Goal: Information Seeking & Learning: Learn about a topic

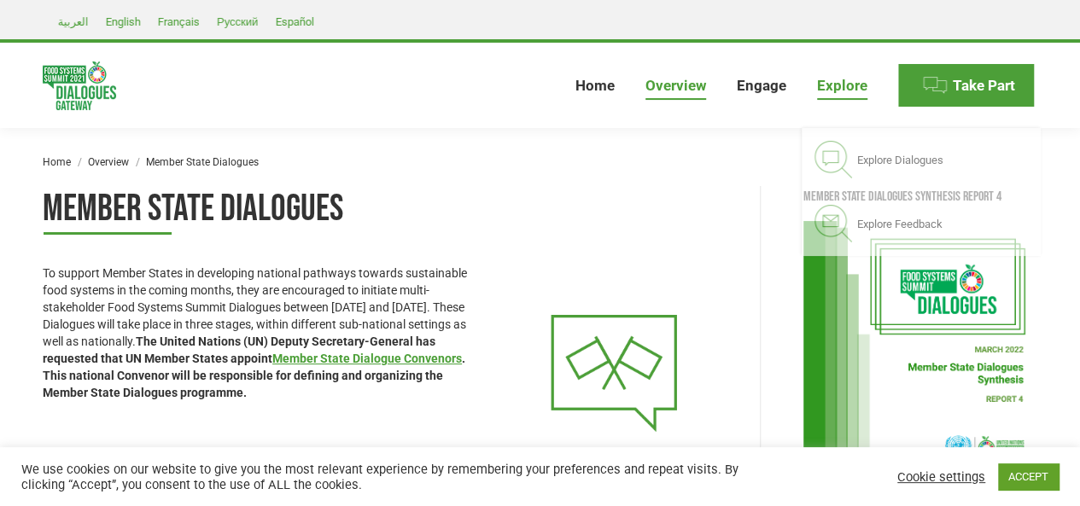
click at [861, 74] on link "Explore" at bounding box center [842, 85] width 57 height 55
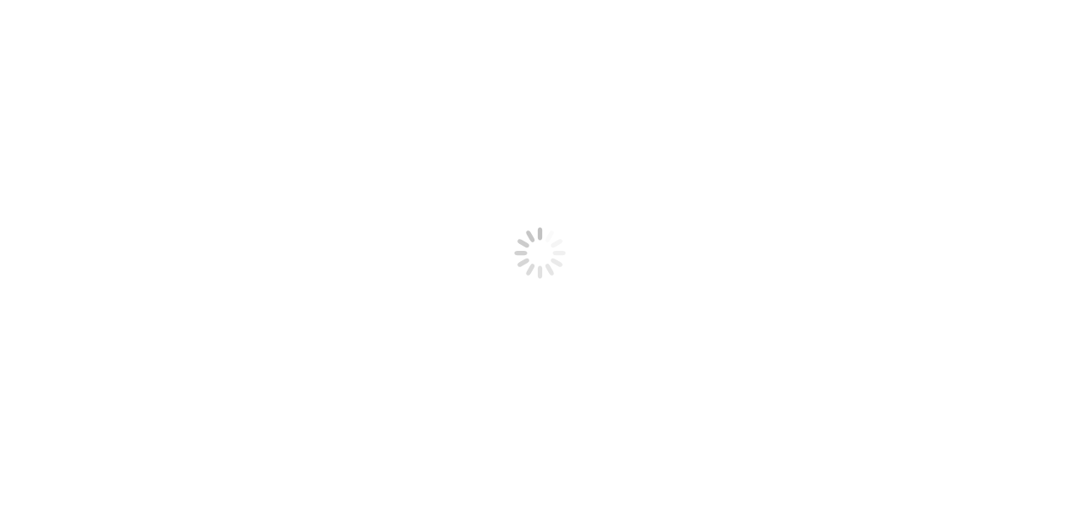
select select
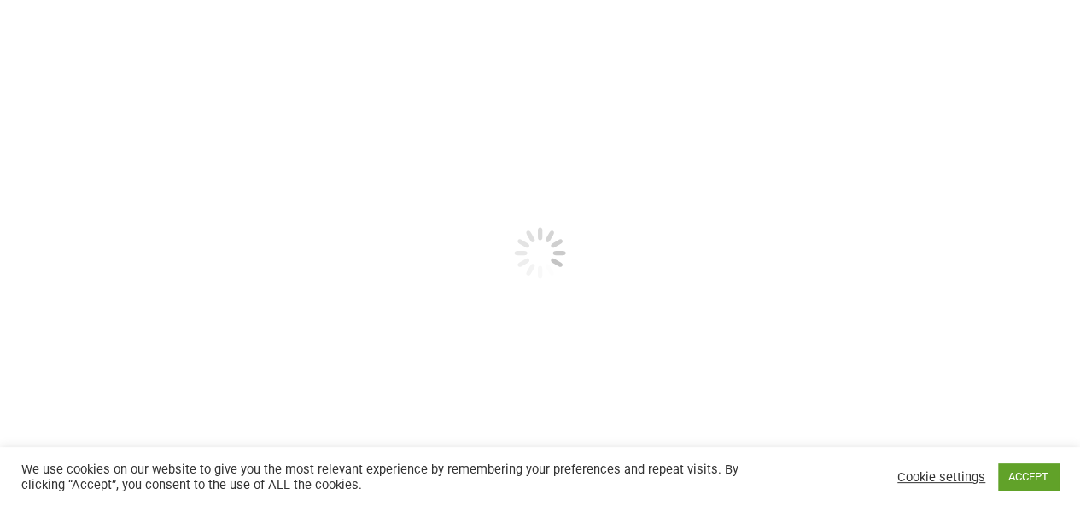
scroll to position [361, 0]
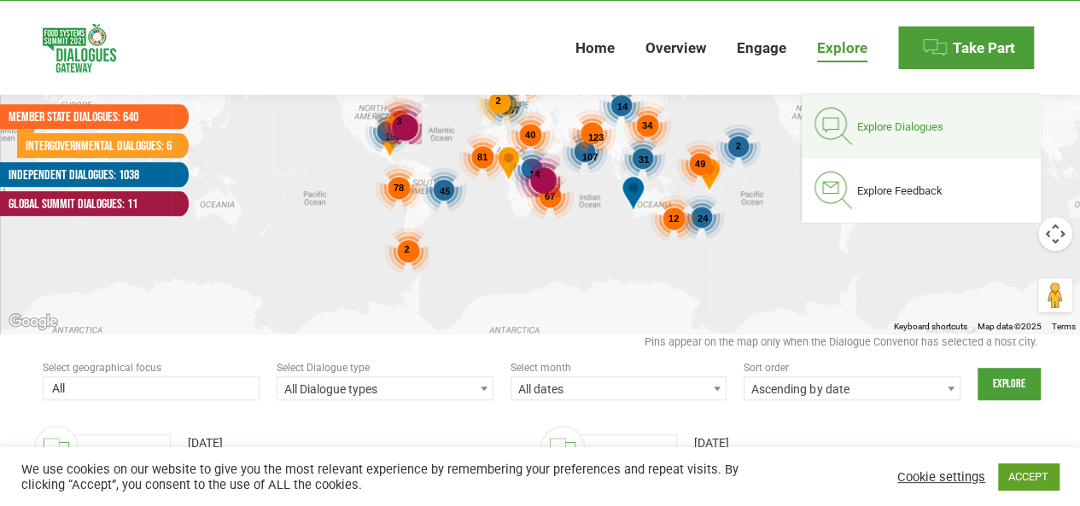
click at [869, 131] on span "Explore Dialogues" at bounding box center [900, 127] width 86 height 15
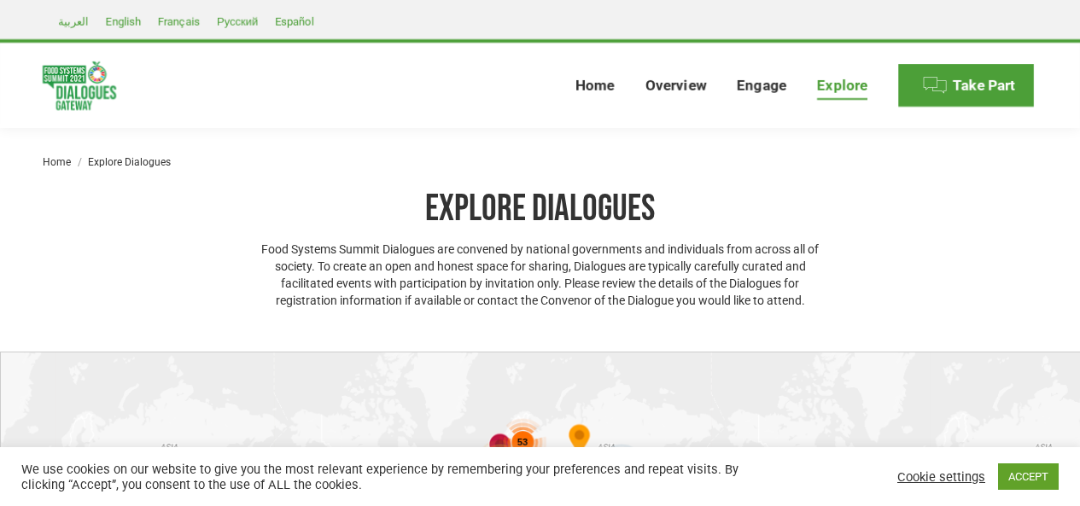
select select
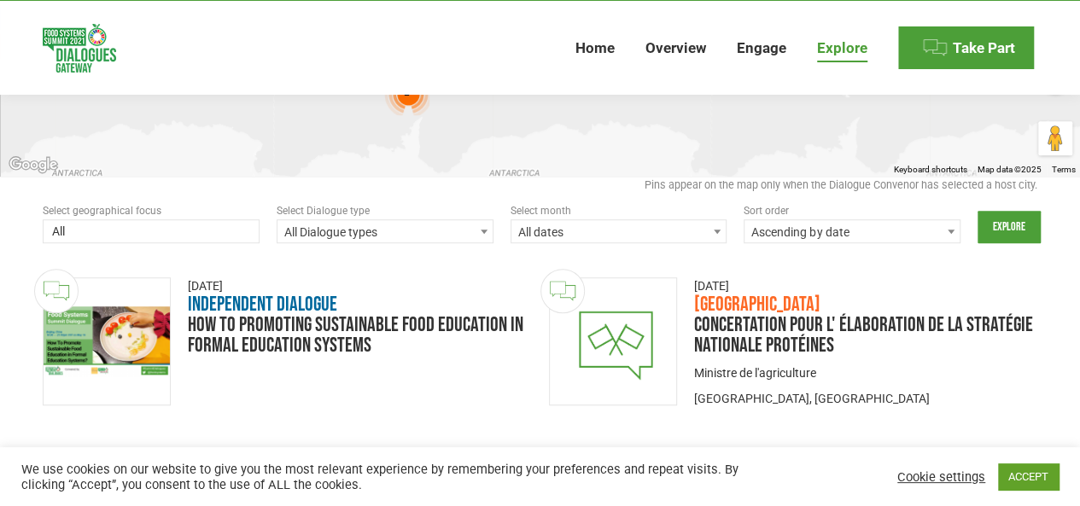
scroll to position [512, 0]
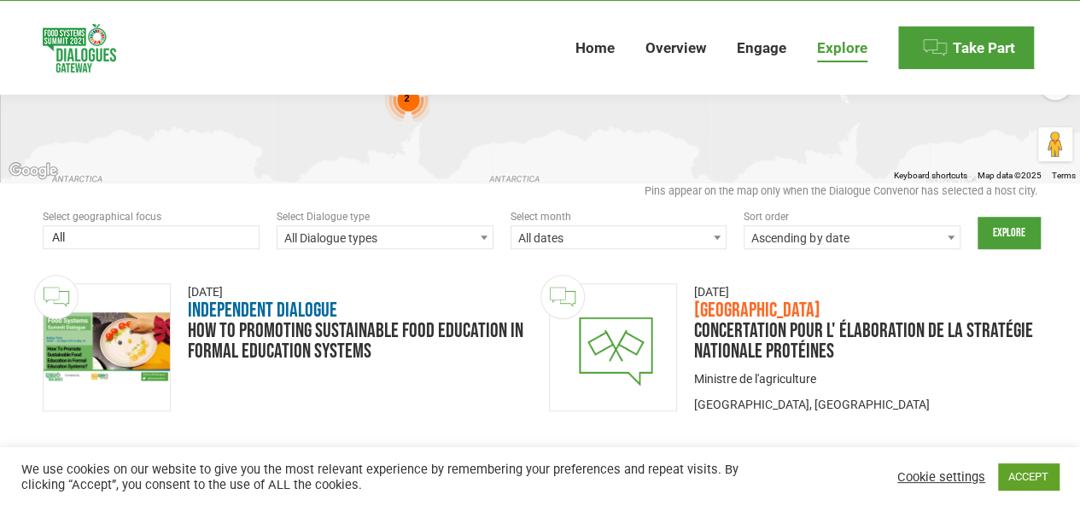
click at [250, 234] on span at bounding box center [151, 238] width 217 height 27
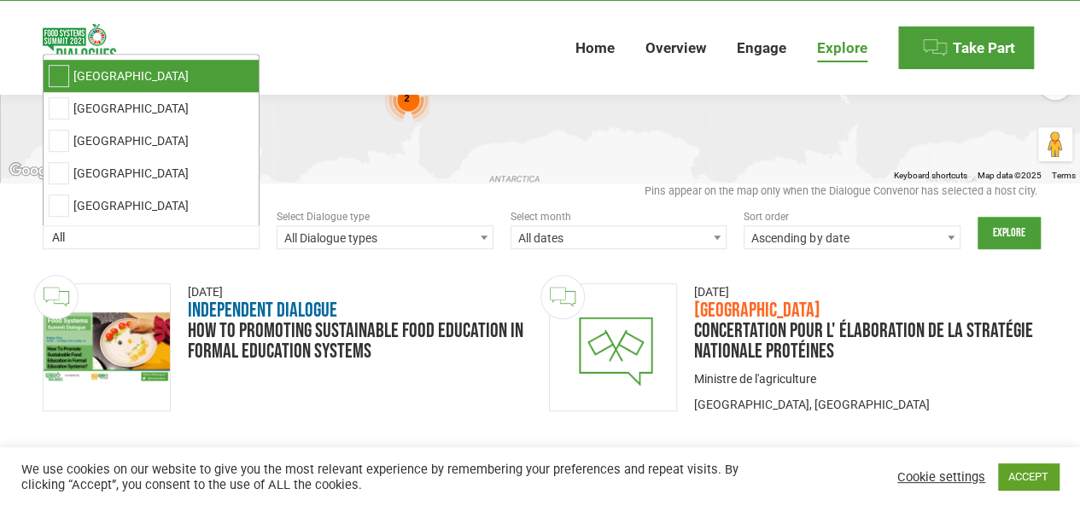
scroll to position [114, 0]
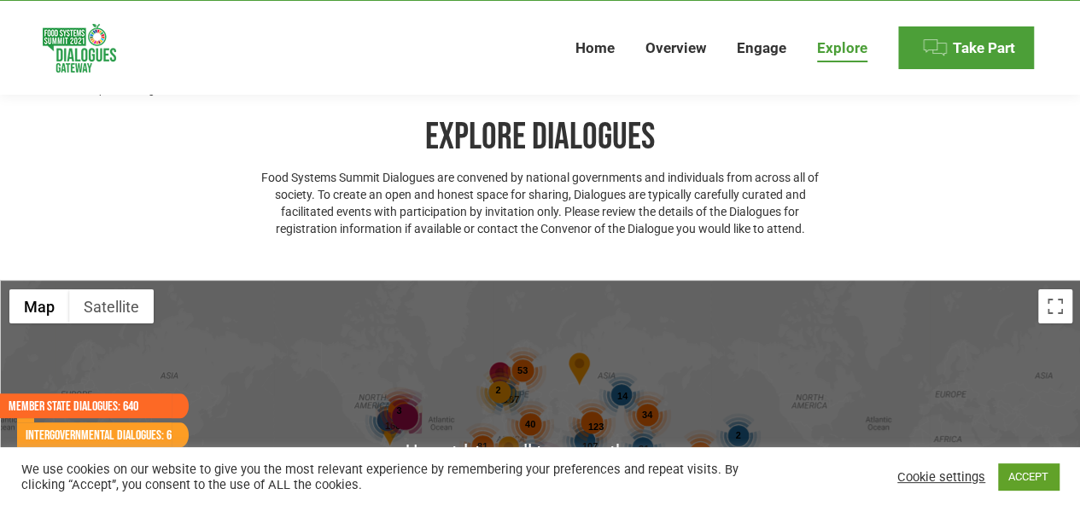
scroll to position [227, 0]
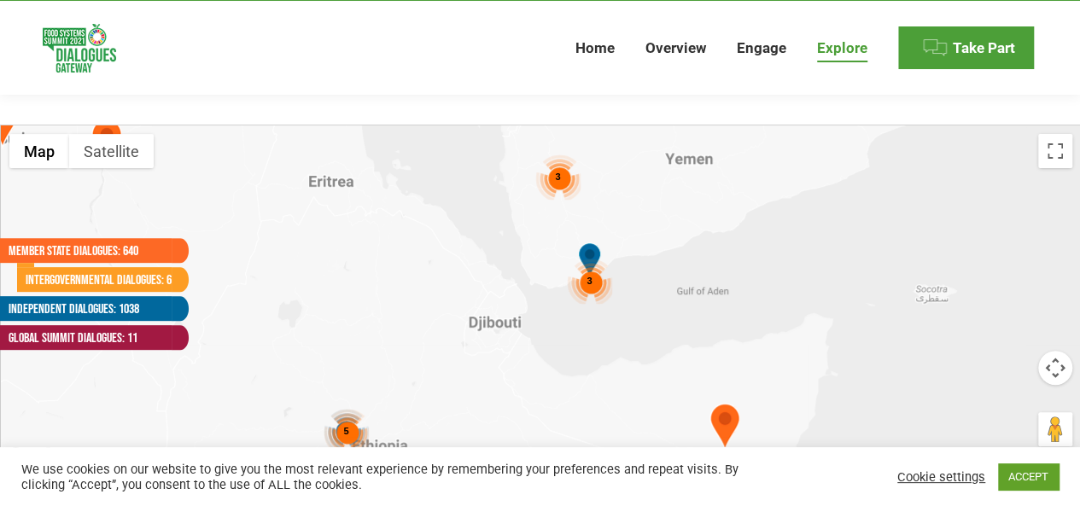
drag, startPoint x: 478, startPoint y: 372, endPoint x: 531, endPoint y: 327, distance: 69.7
click at [531, 327] on div "3 3 3 5" at bounding box center [541, 297] width 1080 height 342
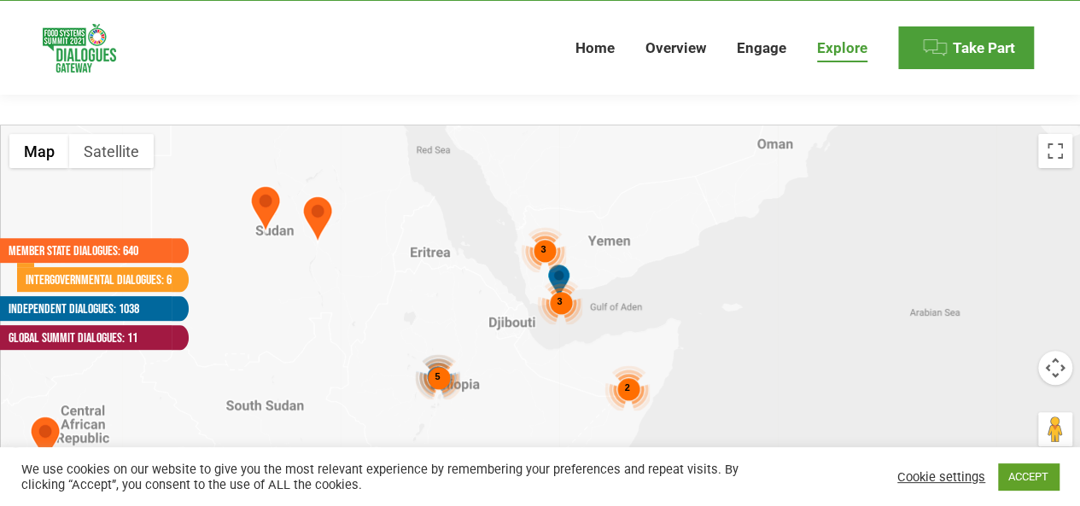
click at [562, 301] on div "3" at bounding box center [559, 301] width 45 height 45
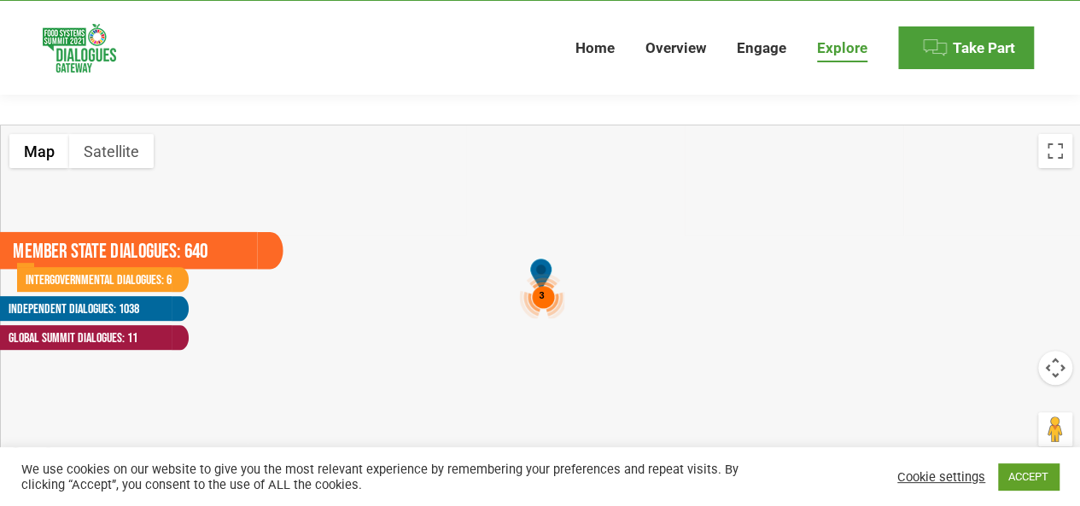
click at [99, 244] on link "Member State Dialogues: 640" at bounding box center [129, 251] width 258 height 38
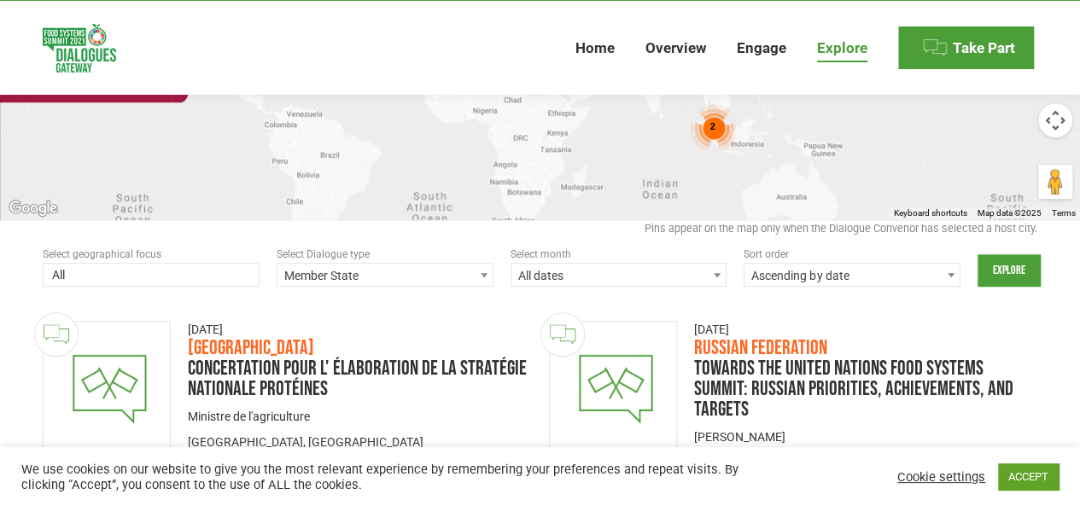
scroll to position [512, 0]
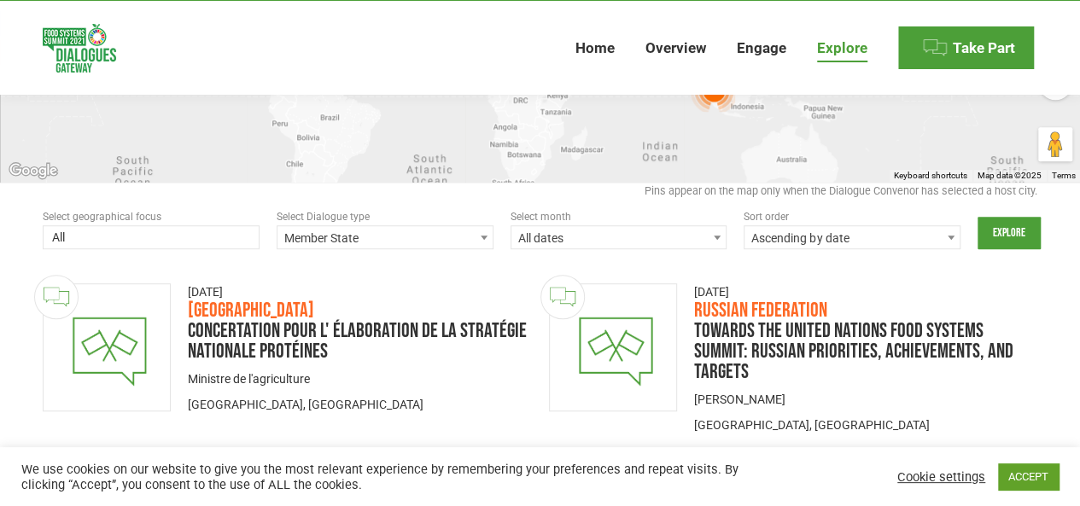
click at [405, 237] on span "Member State" at bounding box center [385, 238] width 215 height 24
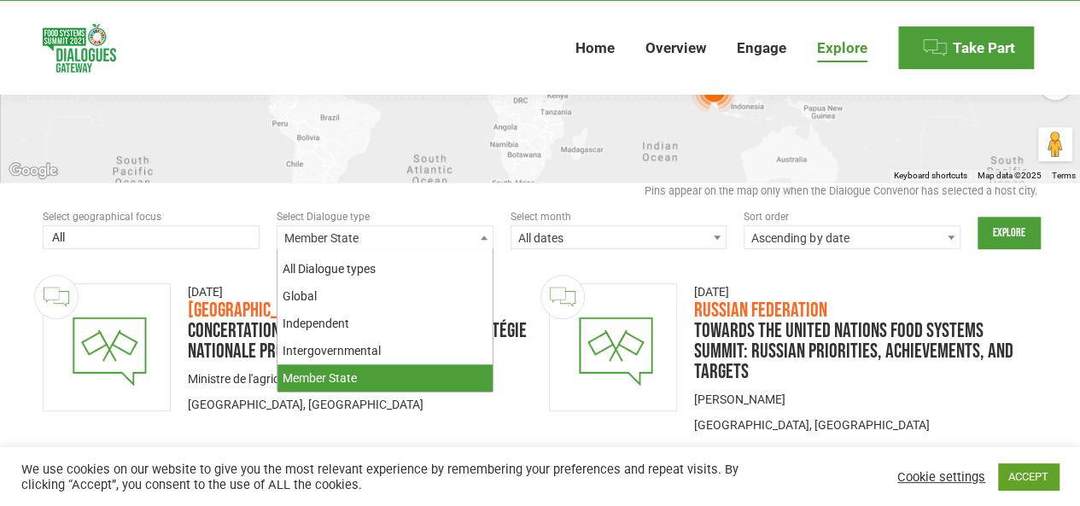
click at [405, 237] on span "Member State" at bounding box center [385, 238] width 215 height 24
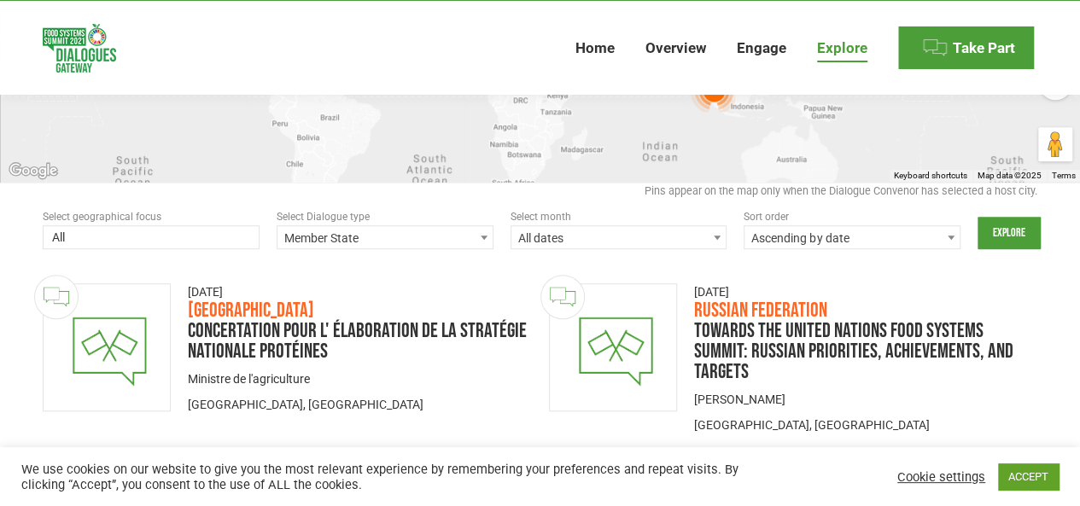
click at [248, 231] on span at bounding box center [151, 238] width 217 height 27
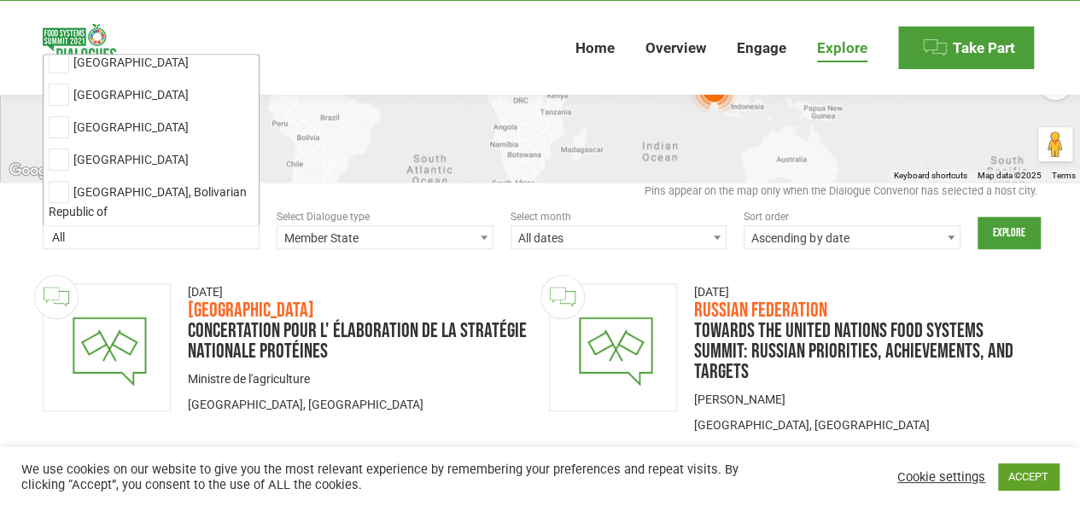
scroll to position [6247, 0]
click at [162, 258] on li "Yemen" at bounding box center [151, 274] width 215 height 32
select select "yemen"
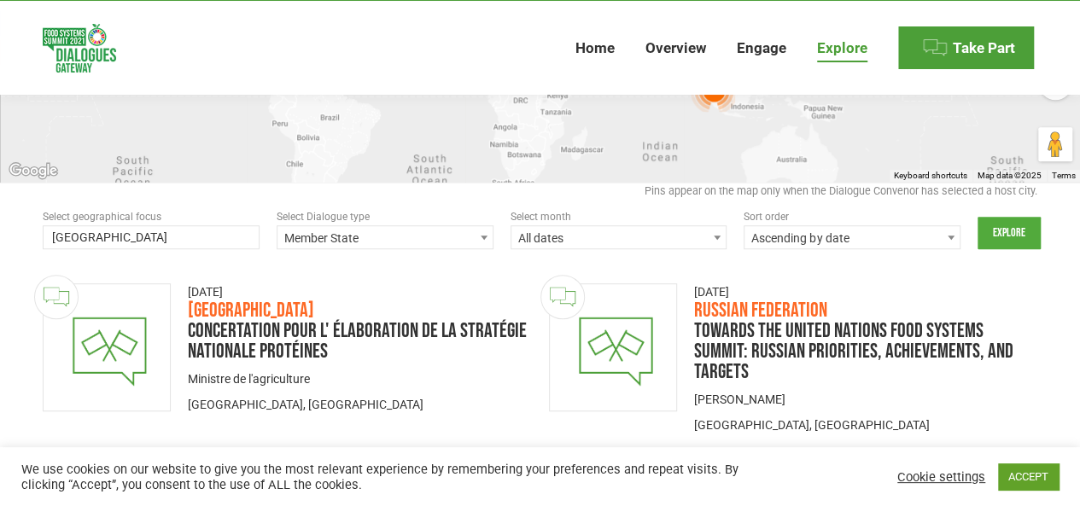
click at [1032, 243] on input "Explore" at bounding box center [1009, 233] width 63 height 32
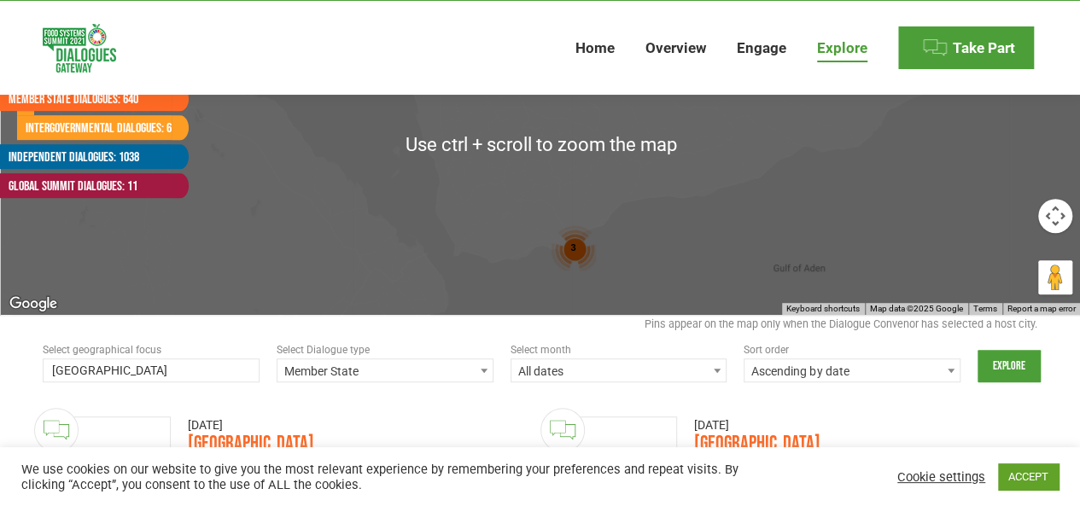
scroll to position [512, 0]
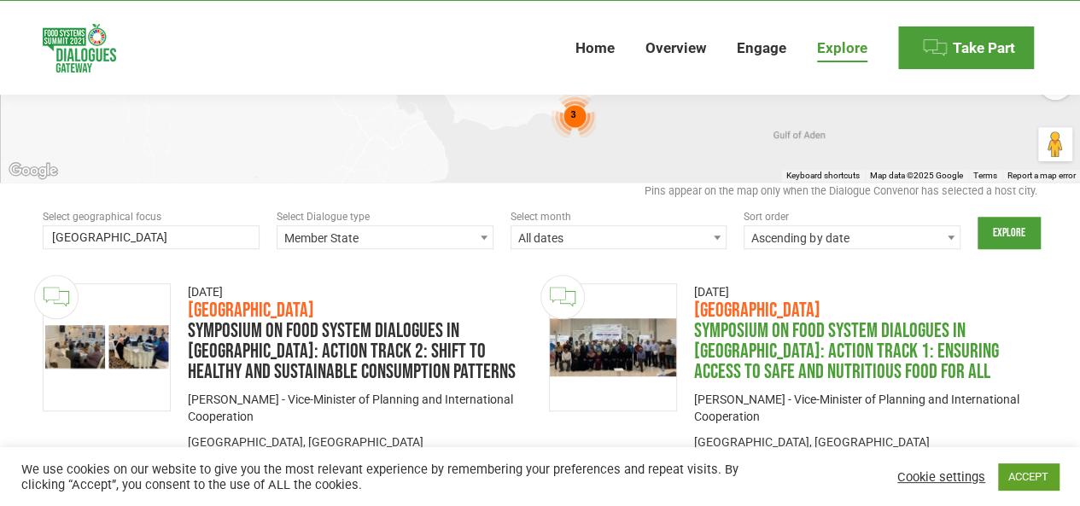
click at [744, 341] on link "Symposium on Food System Dialogues in [GEOGRAPHIC_DATA]: Action Track 1: Ensuri…" at bounding box center [846, 352] width 305 height 66
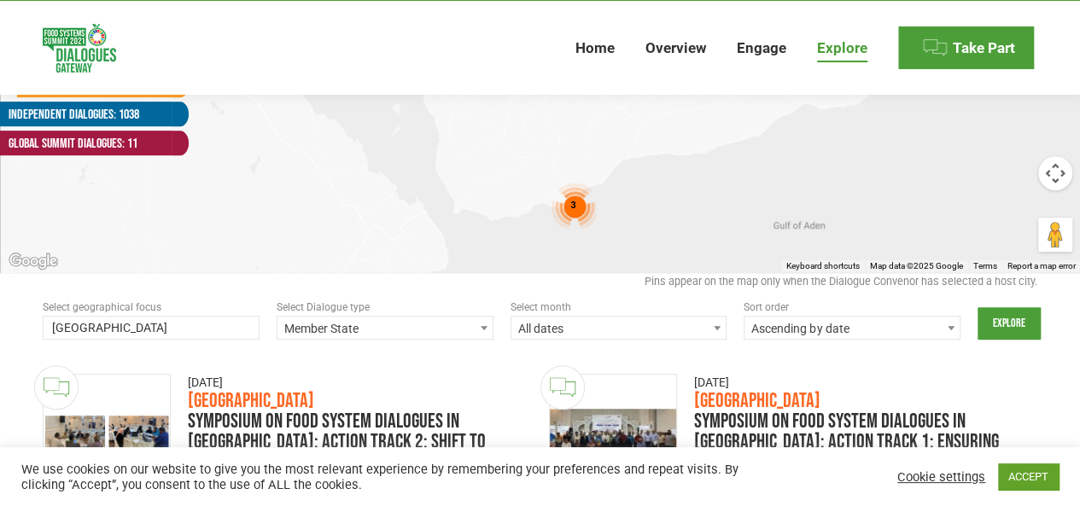
scroll to position [80, 0]
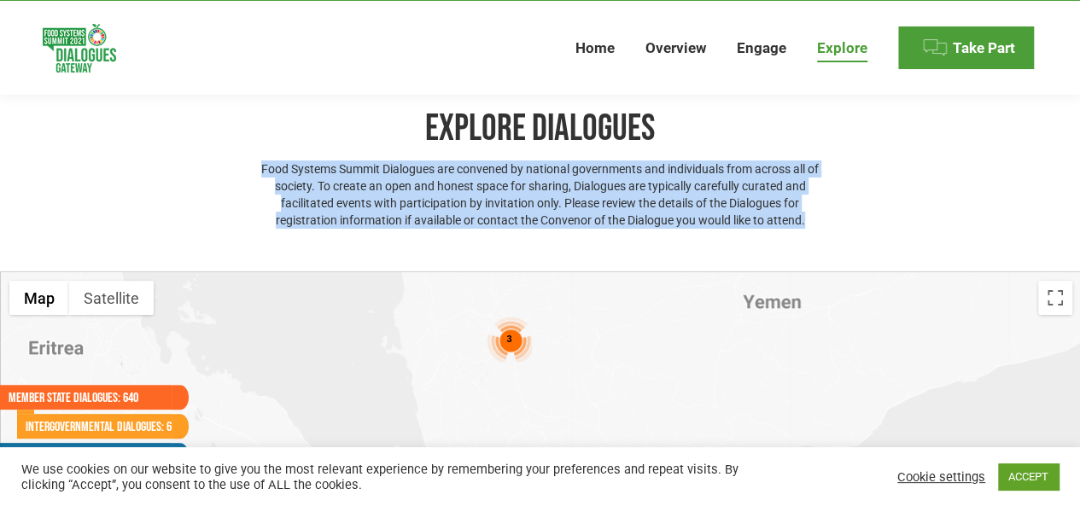
drag, startPoint x: 259, startPoint y: 167, endPoint x: 816, endPoint y: 221, distance: 560.2
click at [816, 221] on p "Food Systems Summit Dialogues are convened by national governments and individu…" at bounding box center [540, 195] width 576 height 68
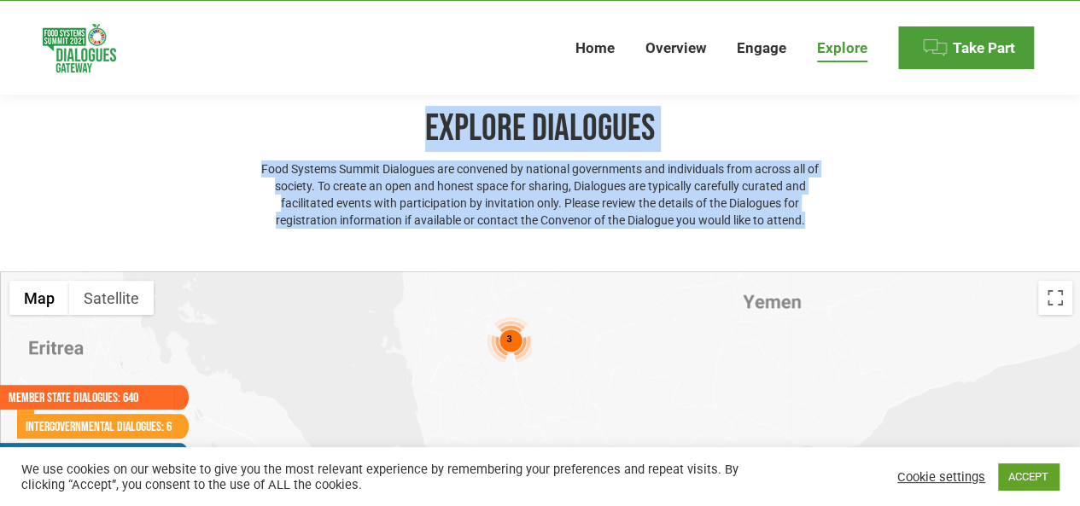
drag, startPoint x: 427, startPoint y: 127, endPoint x: 808, endPoint y: 223, distance: 392.7
click at [808, 223] on div "Explore Dialogues Food Systems Summit Dialogues are convened by national govern…" at bounding box center [540, 172] width 576 height 132
click at [808, 223] on p "Food Systems Summit Dialogues are convened by national governments and individu…" at bounding box center [540, 195] width 576 height 68
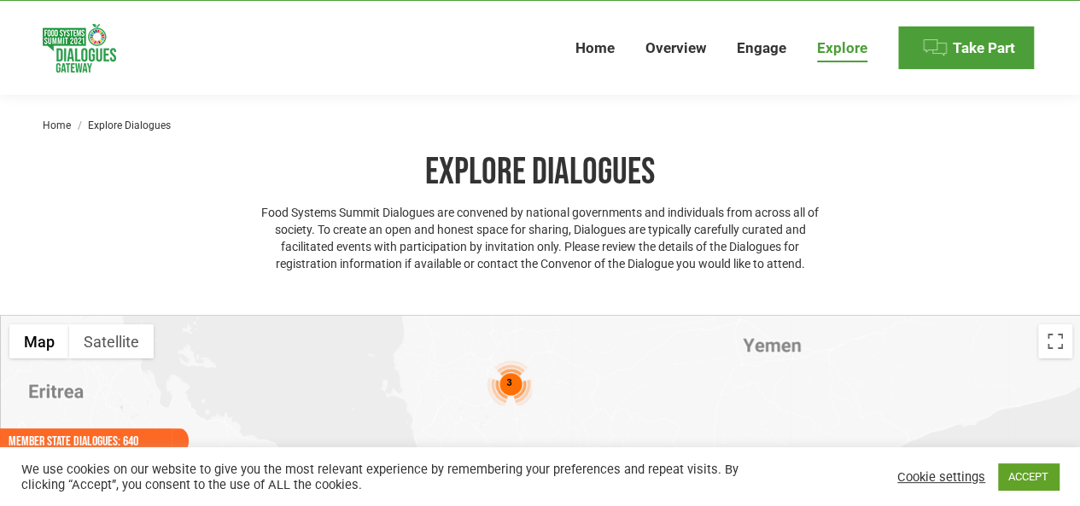
scroll to position [56, 0]
